Goal: Find specific fact

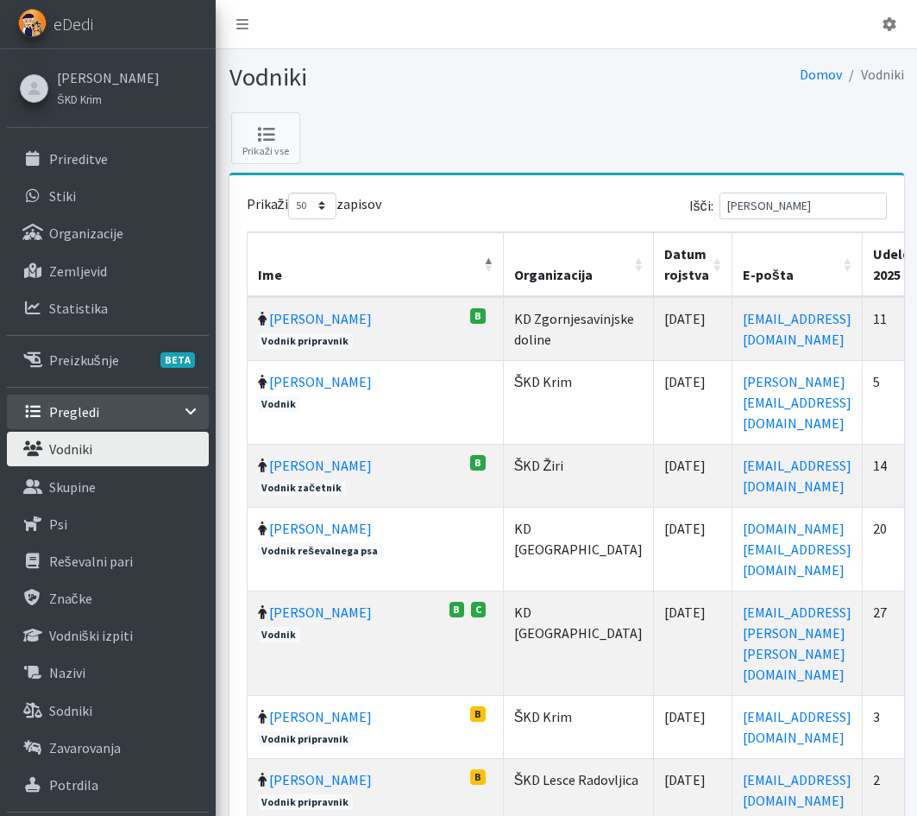
select select "50"
drag, startPoint x: 786, startPoint y: 204, endPoint x: 737, endPoint y: 198, distance: 49.5
click at [737, 198] on input "JURIN" at bounding box center [803, 205] width 167 height 27
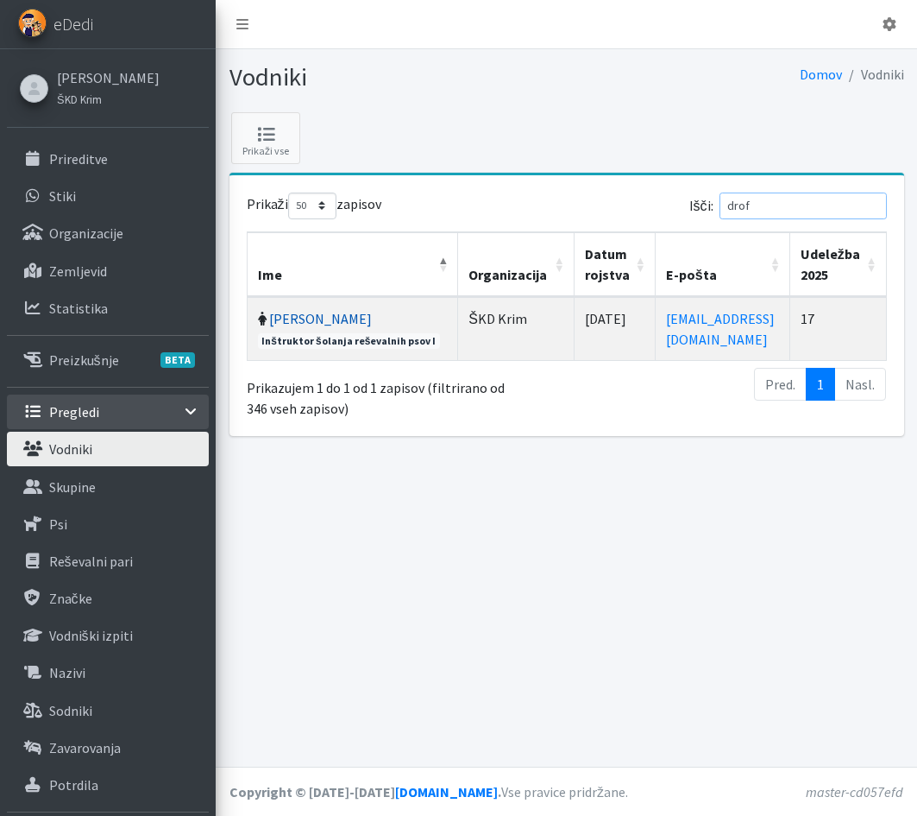
type input "drof"
click at [339, 318] on link "[PERSON_NAME]" at bounding box center [320, 318] width 103 height 17
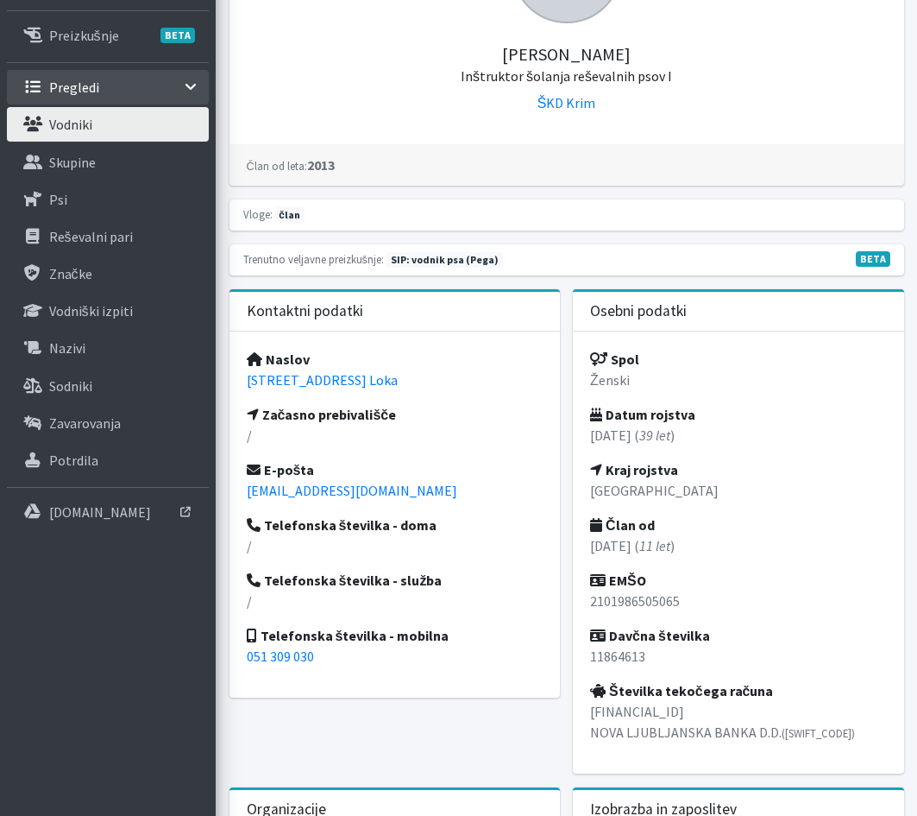
scroll to position [345, 0]
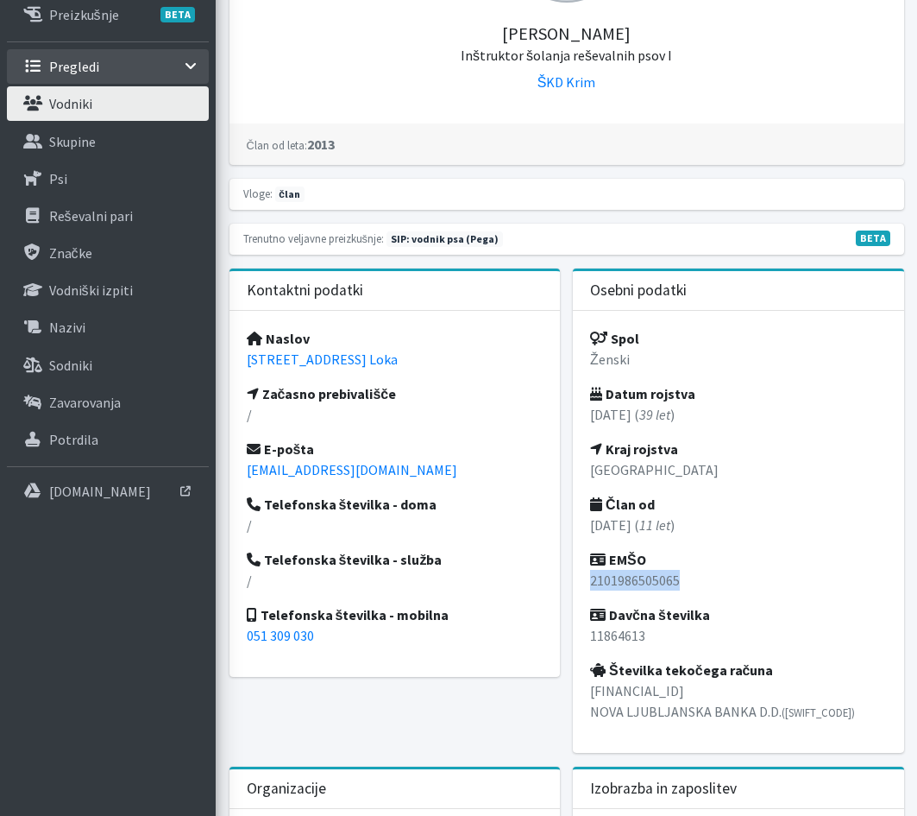
drag, startPoint x: 684, startPoint y: 576, endPoint x: 587, endPoint y: 582, distance: 97.7
click at [587, 582] on div "Spol Ženski Datum rojstva [DATE] ( 39 let ) Kraj rojstva Ljubljana Član od [DAT…" at bounding box center [738, 532] width 331 height 442
copy p "2101986505065"
